Goal: Information Seeking & Learning: Learn about a topic

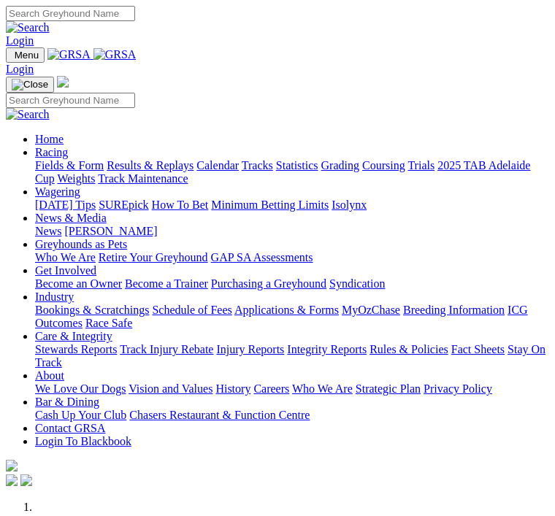
scroll to position [594, 0]
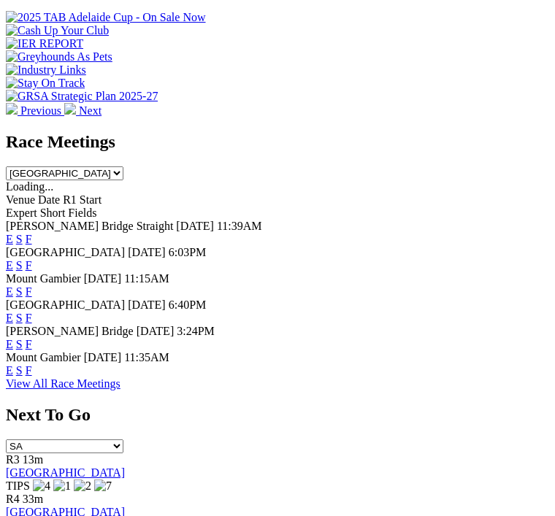
click at [32, 377] on link "F" at bounding box center [29, 370] width 7 height 12
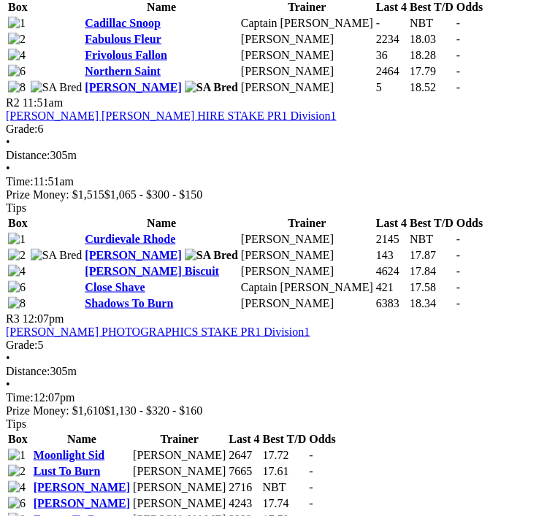
scroll to position [921, 0]
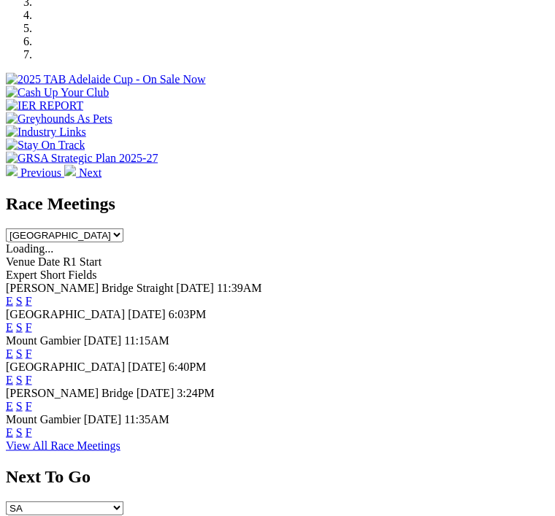
scroll to position [532, 0]
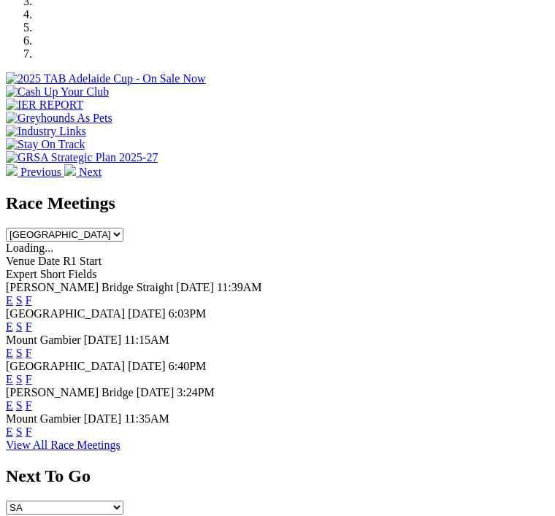
click at [32, 437] on link "F" at bounding box center [29, 432] width 7 height 12
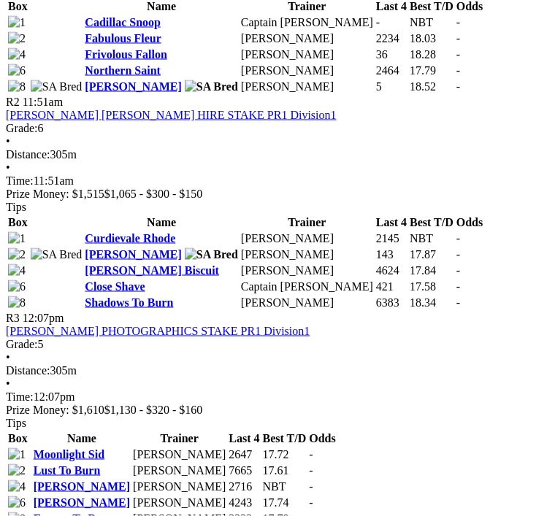
scroll to position [922, 0]
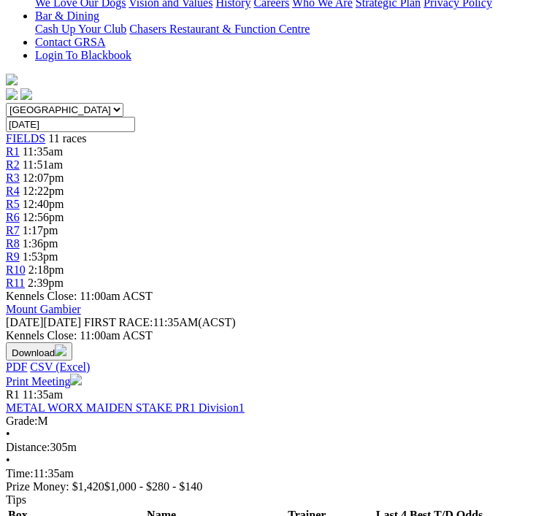
scroll to position [412, 0]
